Goal: Task Accomplishment & Management: Use online tool/utility

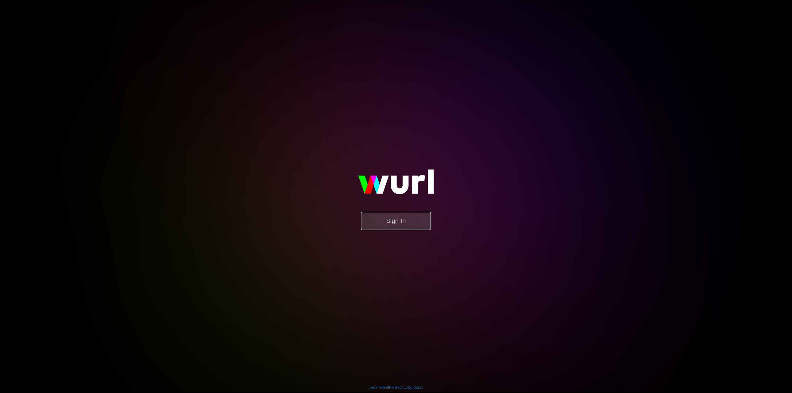
click at [374, 218] on button "Sign In" at bounding box center [396, 221] width 70 height 18
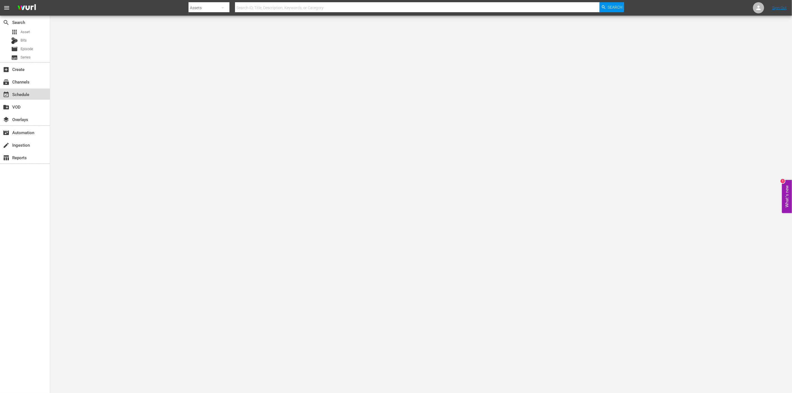
click at [30, 91] on div "event_available Schedule" at bounding box center [15, 93] width 31 height 5
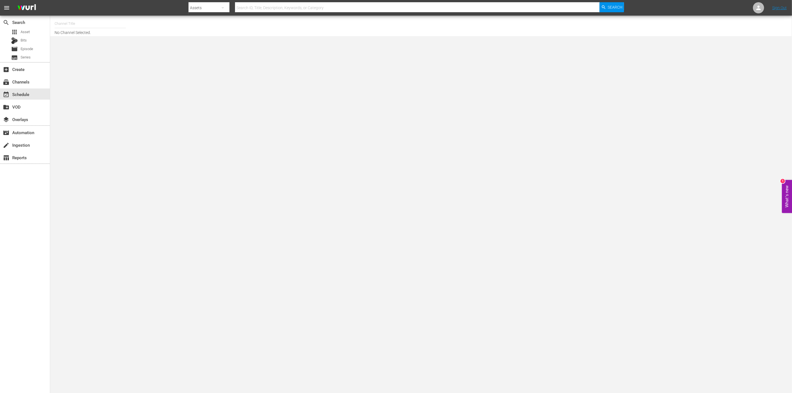
click at [87, 26] on input "text" at bounding box center [90, 23] width 71 height 13
click at [77, 47] on div "wedotv true stories (1879 - video_solutions_ag_wedotvtruestories_1)" at bounding box center [131, 52] width 144 height 13
type input "wedotv true stories (1879 - video_solutions_ag_wedotvtruestories_1)"
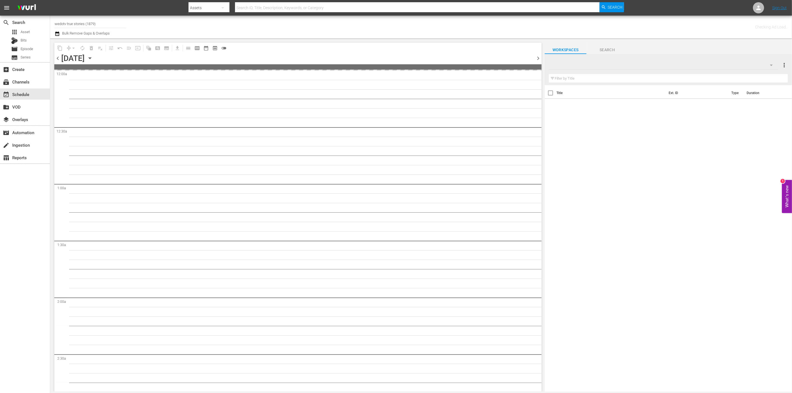
click at [93, 57] on icon "button" at bounding box center [90, 58] width 6 height 6
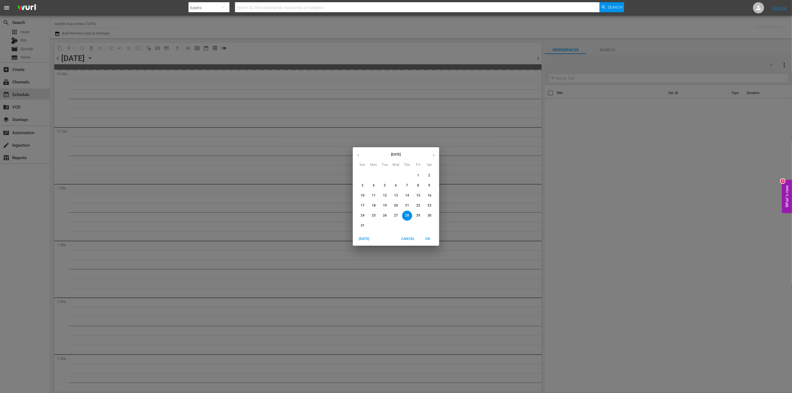
click at [432, 154] on icon "button" at bounding box center [433, 155] width 4 height 4
click at [362, 194] on p "14" at bounding box center [362, 195] width 4 height 5
